Goal: Navigation & Orientation: Find specific page/section

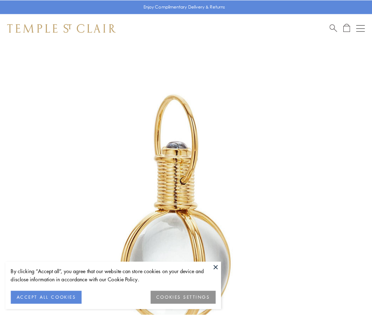
scroll to position [185, 0]
